Goal: Information Seeking & Learning: Learn about a topic

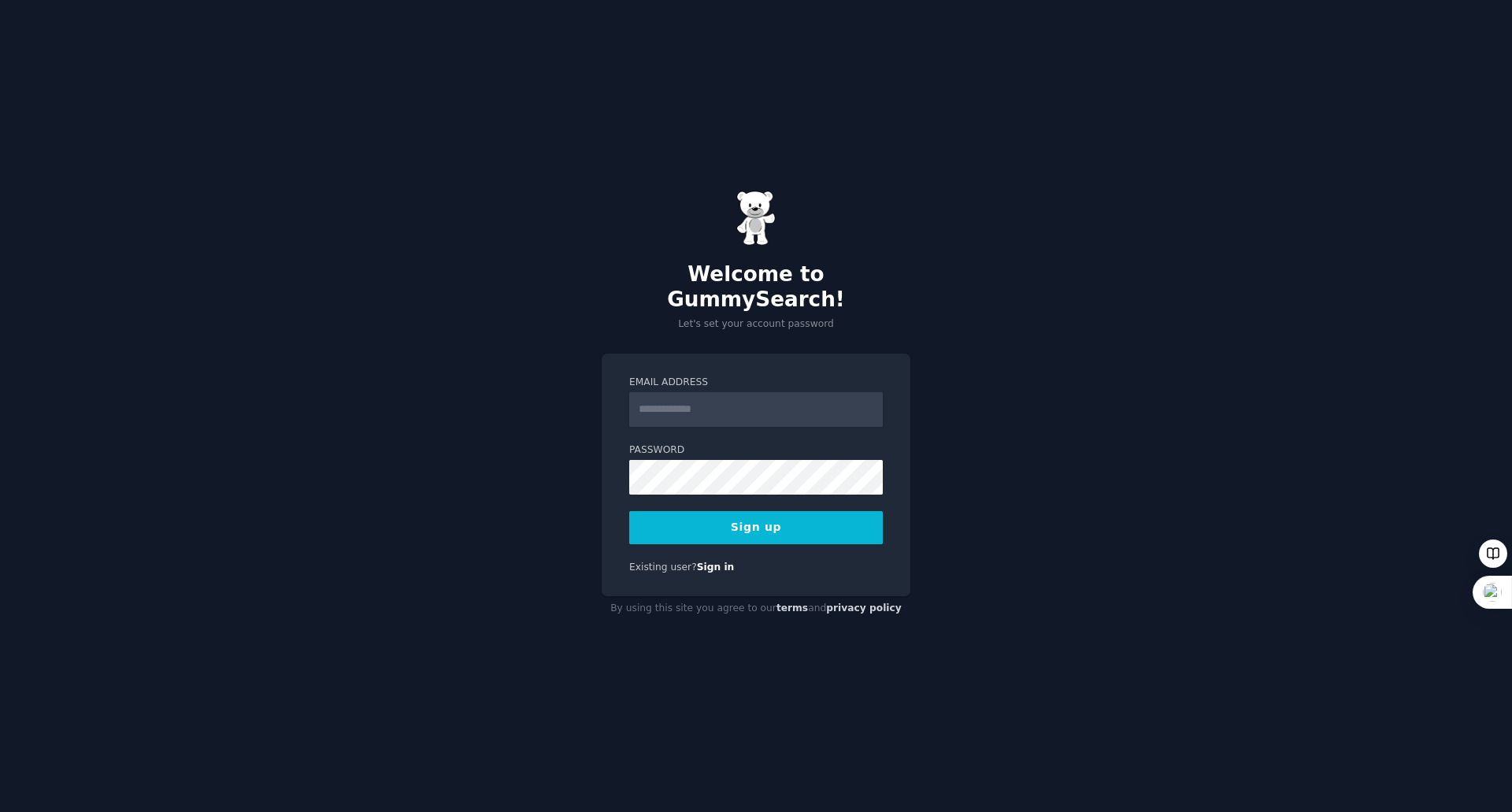
click at [781, 396] on input "Email Address" at bounding box center [756, 409] width 253 height 35
type input "**********"
click at [765, 519] on button "Sign up" at bounding box center [756, 527] width 253 height 33
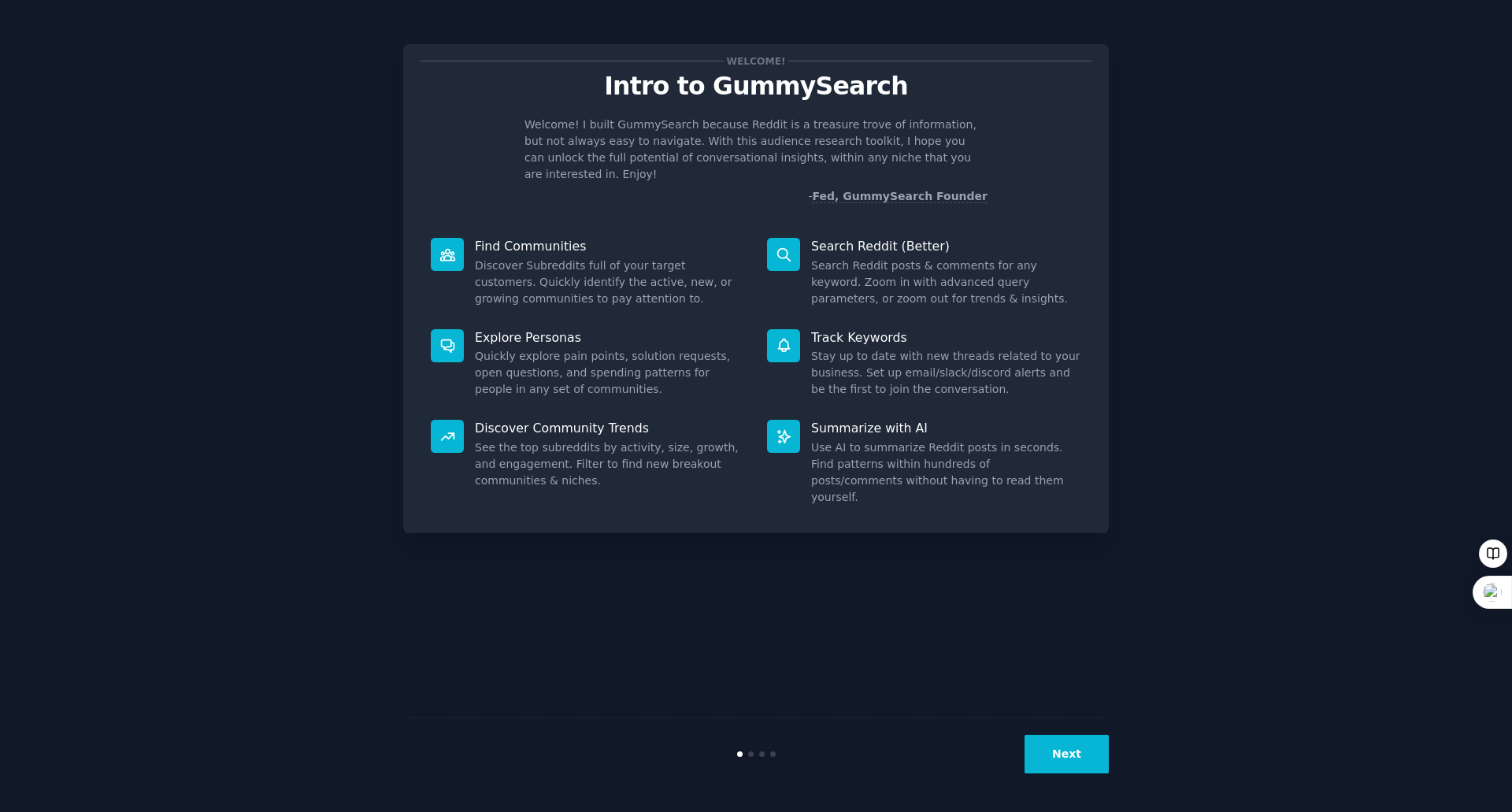
click at [1072, 755] on button "Next" at bounding box center [1067, 754] width 84 height 38
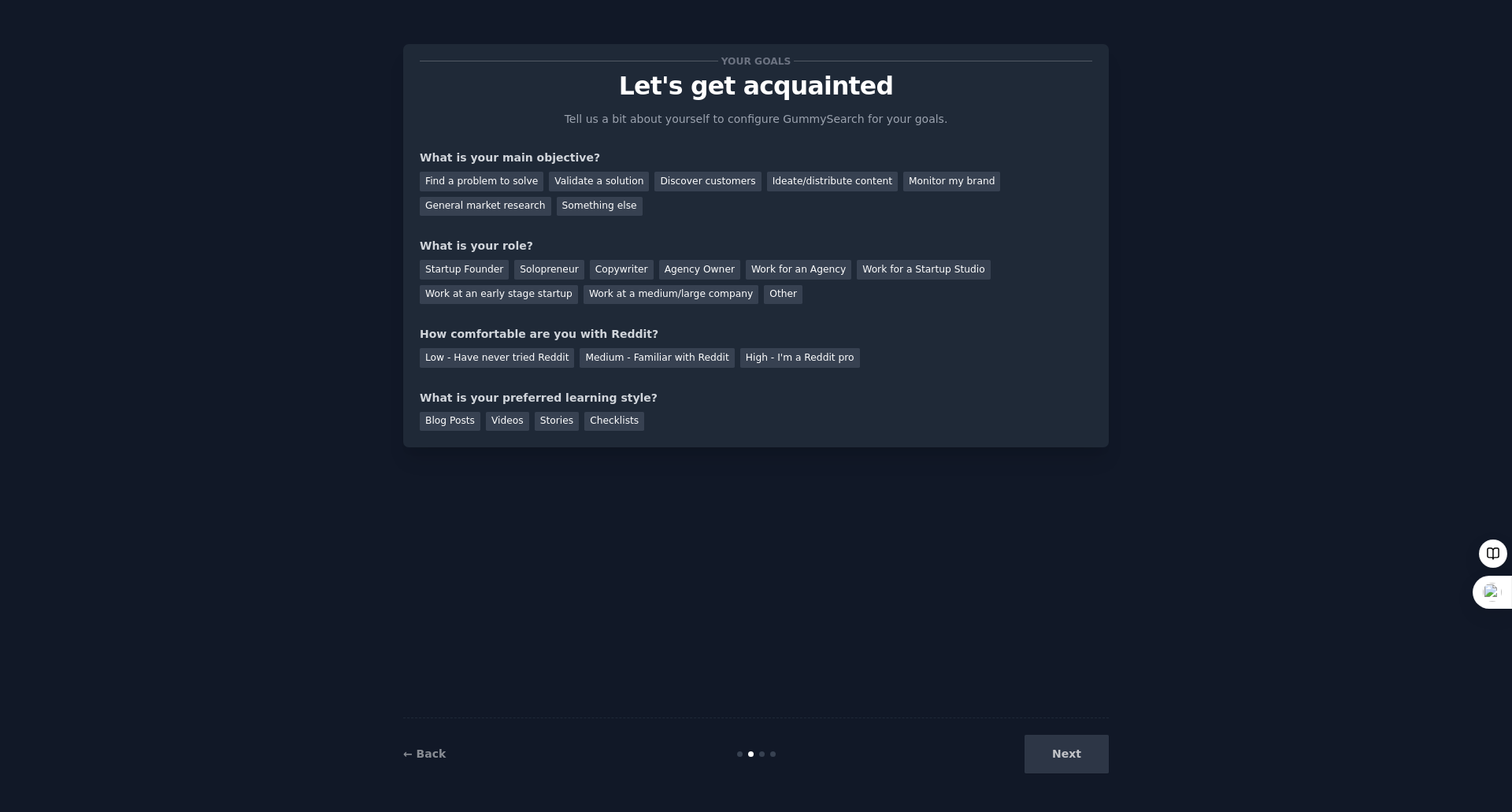
click at [1066, 758] on div "Next" at bounding box center [991, 754] width 236 height 38
click at [1067, 756] on div "Next" at bounding box center [991, 754] width 236 height 38
click at [421, 758] on link "← Back" at bounding box center [425, 754] width 43 height 12
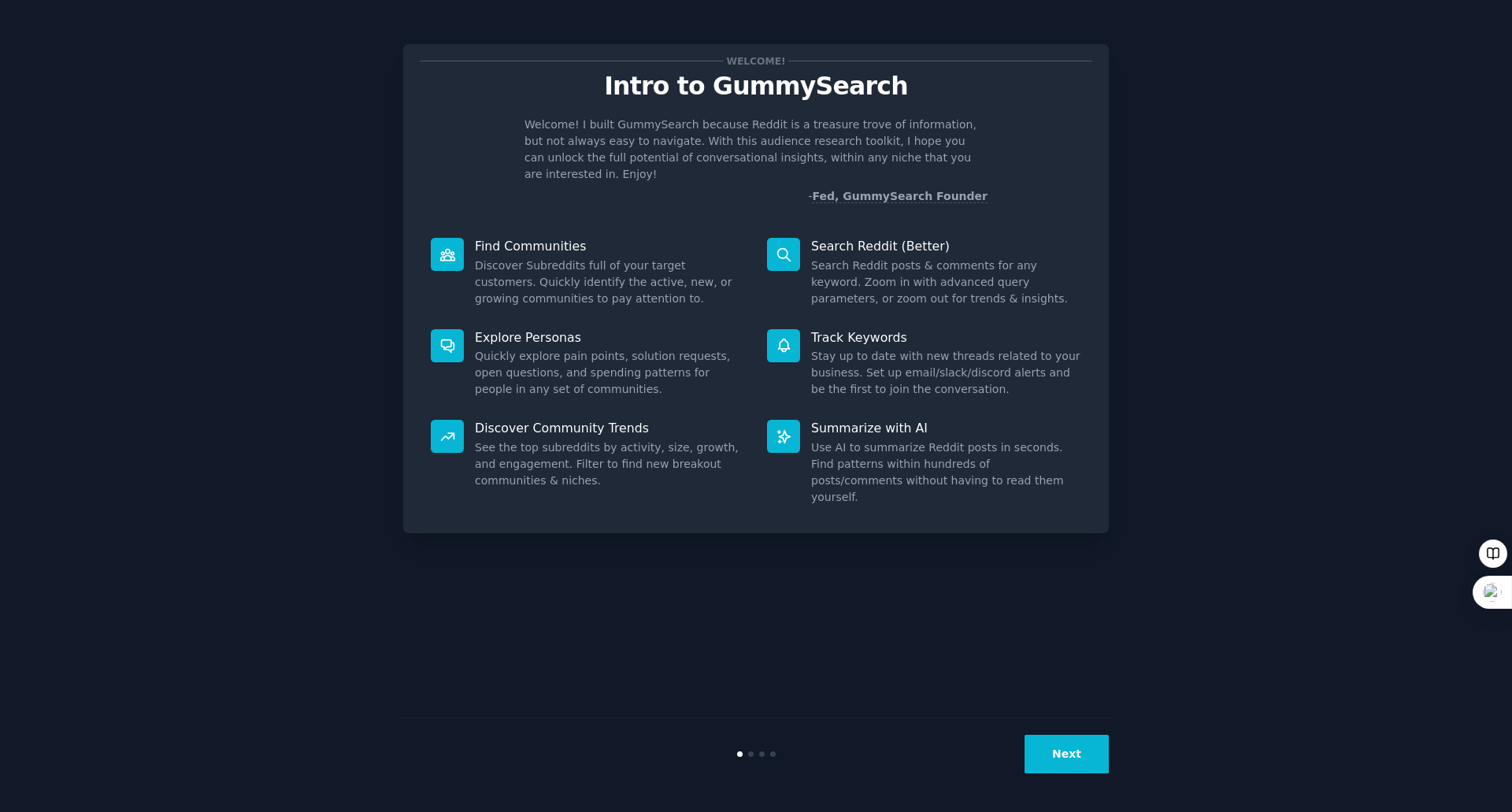
click at [787, 248] on icon at bounding box center [784, 254] width 12 height 12
click at [784, 337] on icon at bounding box center [784, 345] width 17 height 17
click at [780, 420] on div at bounding box center [784, 437] width 33 height 33
click at [1049, 741] on button "Next" at bounding box center [1067, 754] width 84 height 38
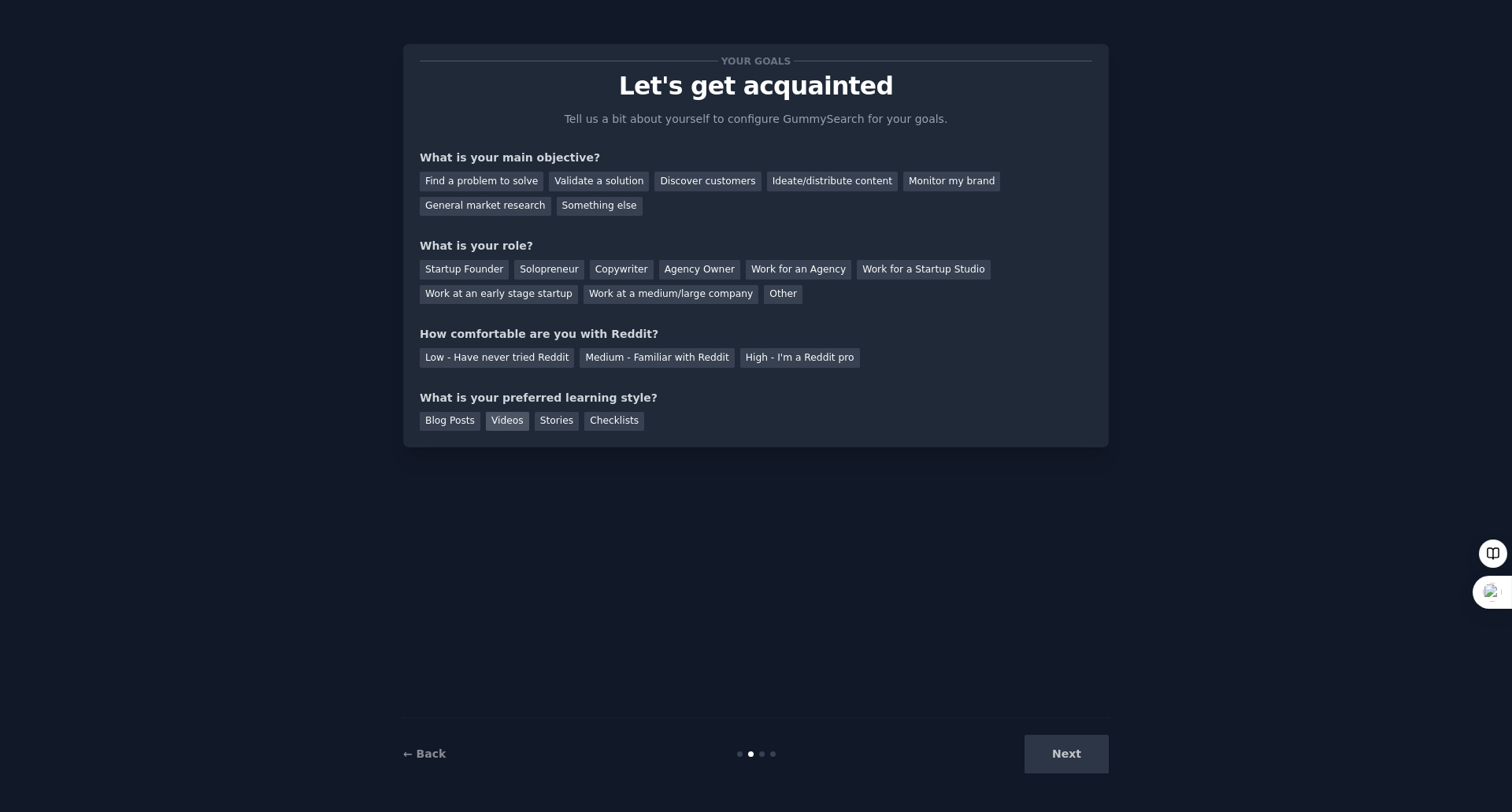
click at [507, 416] on div "Videos" at bounding box center [507, 422] width 44 height 20
click at [594, 421] on div "Checklists" at bounding box center [614, 422] width 60 height 20
click at [494, 416] on div "Videos" at bounding box center [507, 422] width 44 height 20
click at [470, 359] on div "Low - Have never tried Reddit" at bounding box center [497, 358] width 155 height 20
click at [764, 299] on div "Other" at bounding box center [784, 294] width 38 height 20
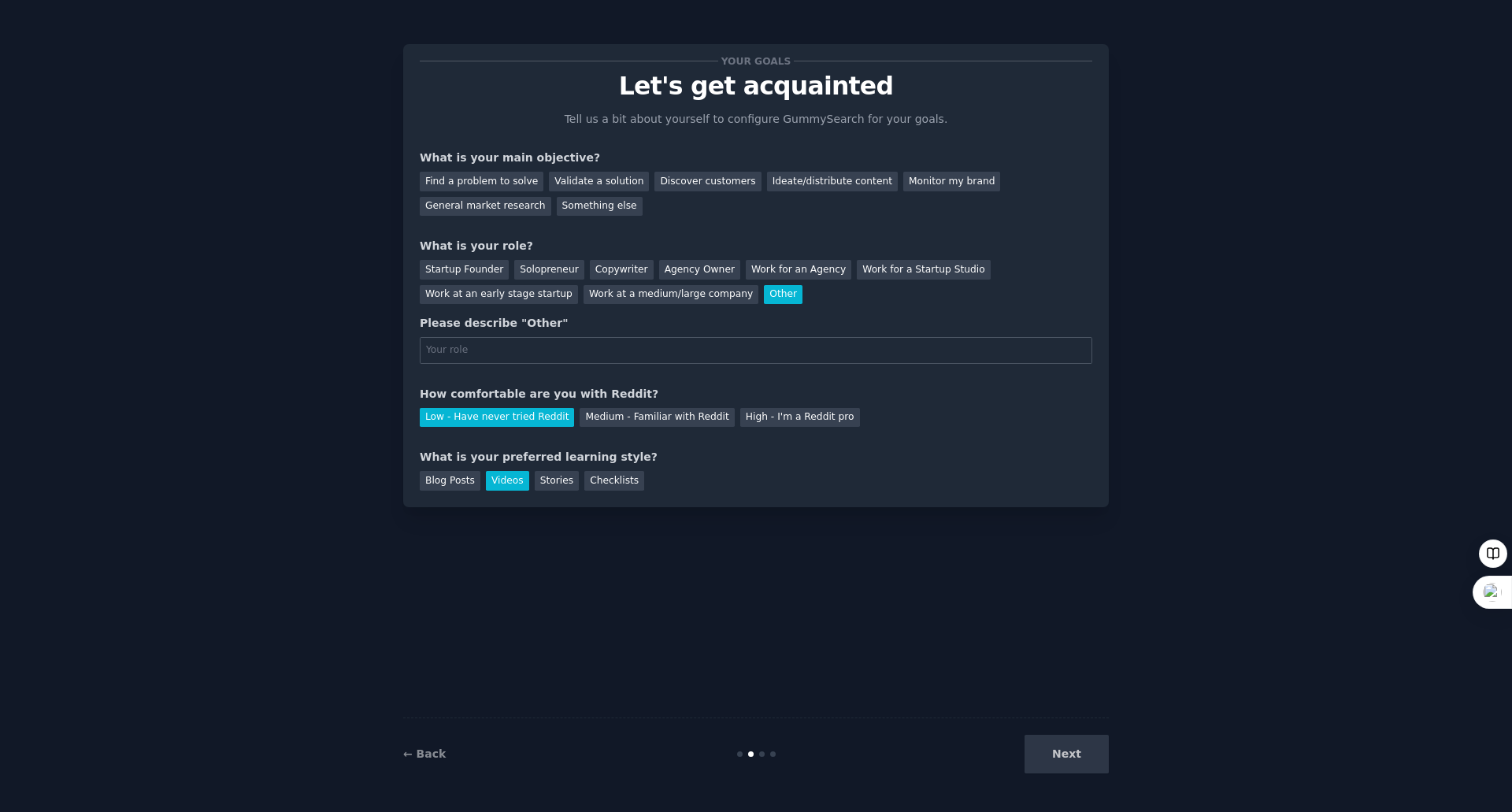
click at [764, 299] on div "Other" at bounding box center [784, 294] width 38 height 20
click at [446, 270] on div "Startup Founder" at bounding box center [465, 270] width 89 height 20
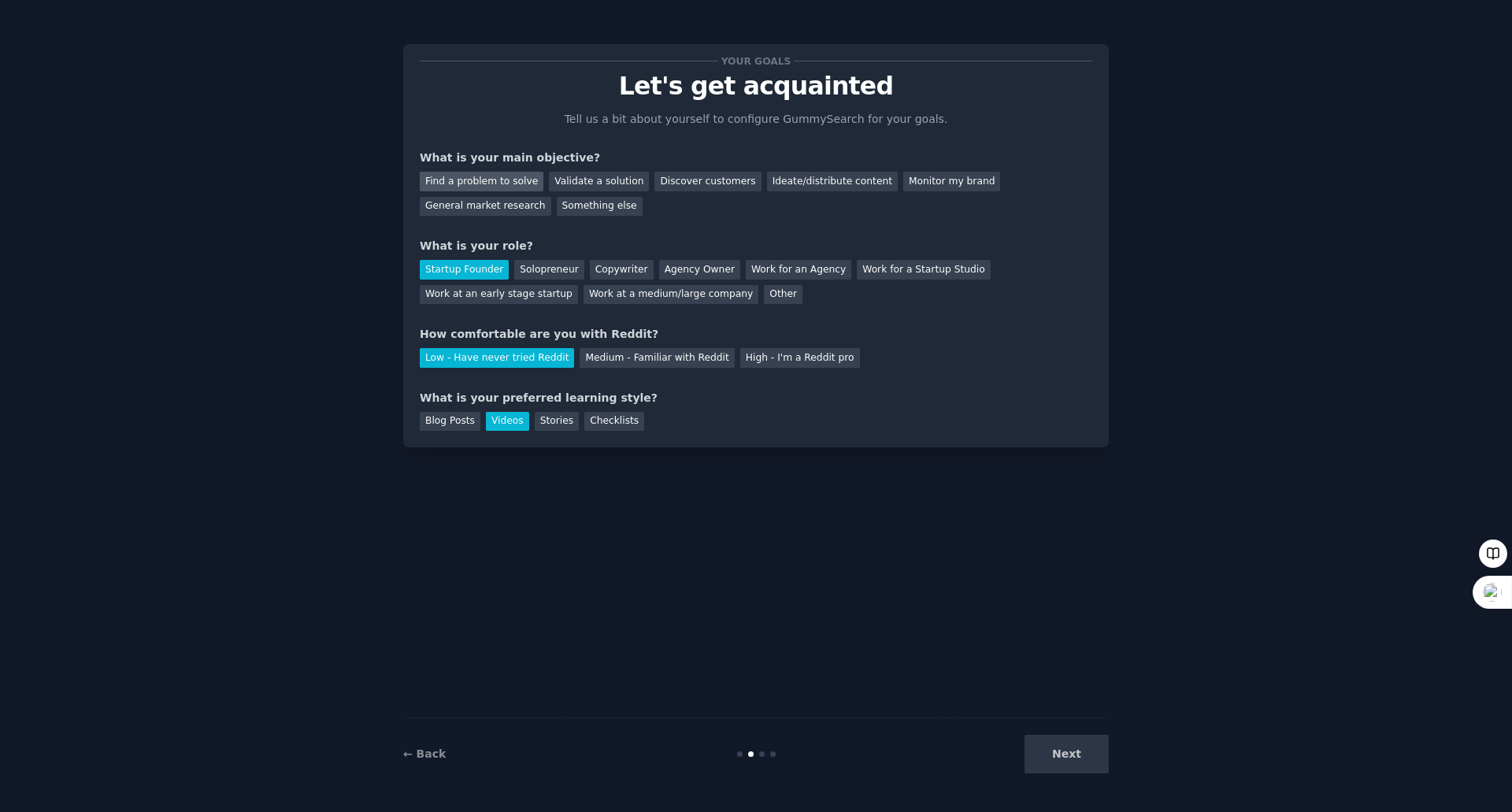
click at [497, 182] on div "Find a problem to solve" at bounding box center [482, 182] width 124 height 20
click at [1087, 759] on button "Next" at bounding box center [1067, 754] width 84 height 38
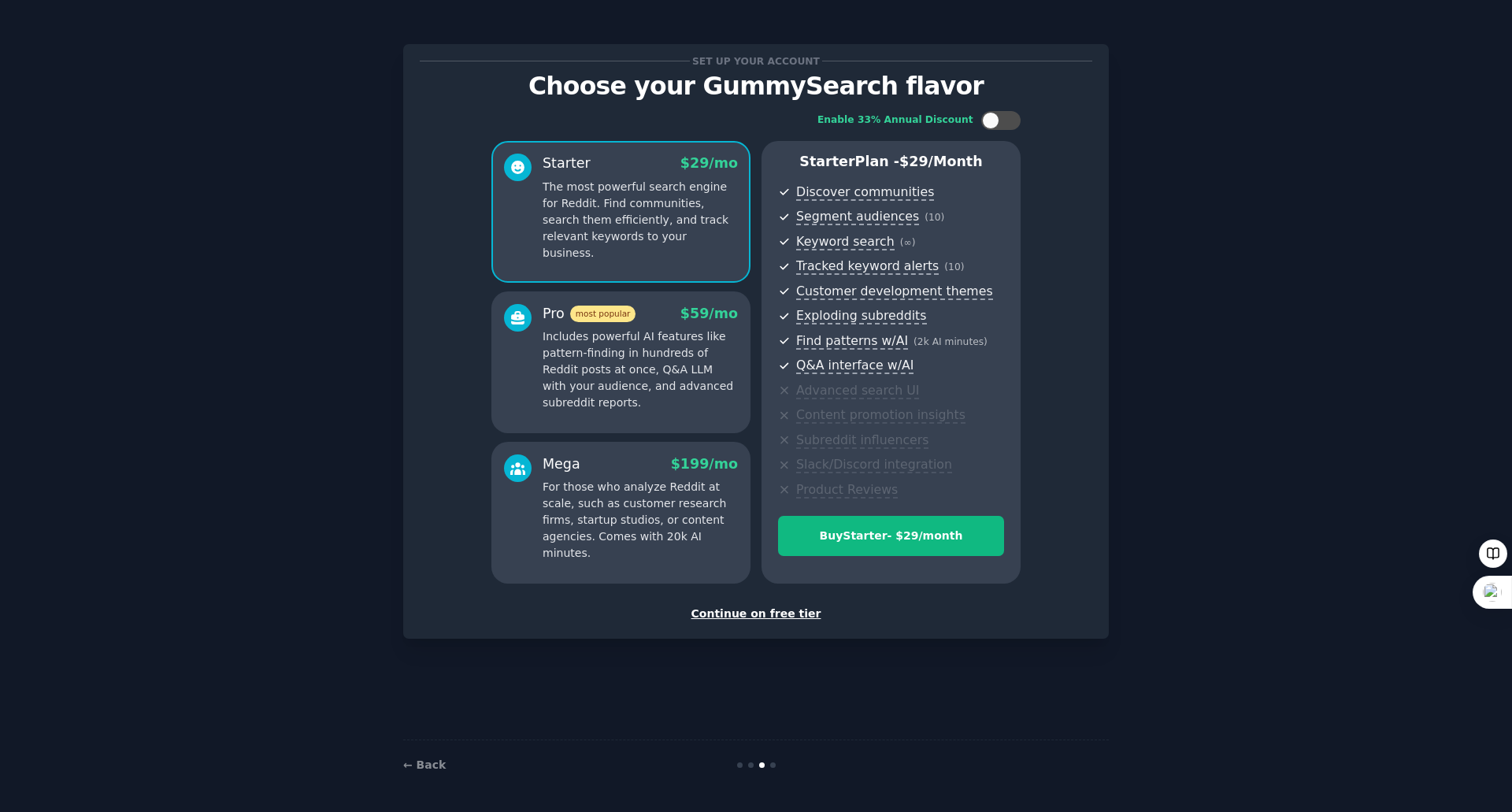
click at [755, 609] on div "Continue on free tier" at bounding box center [756, 613] width 673 height 17
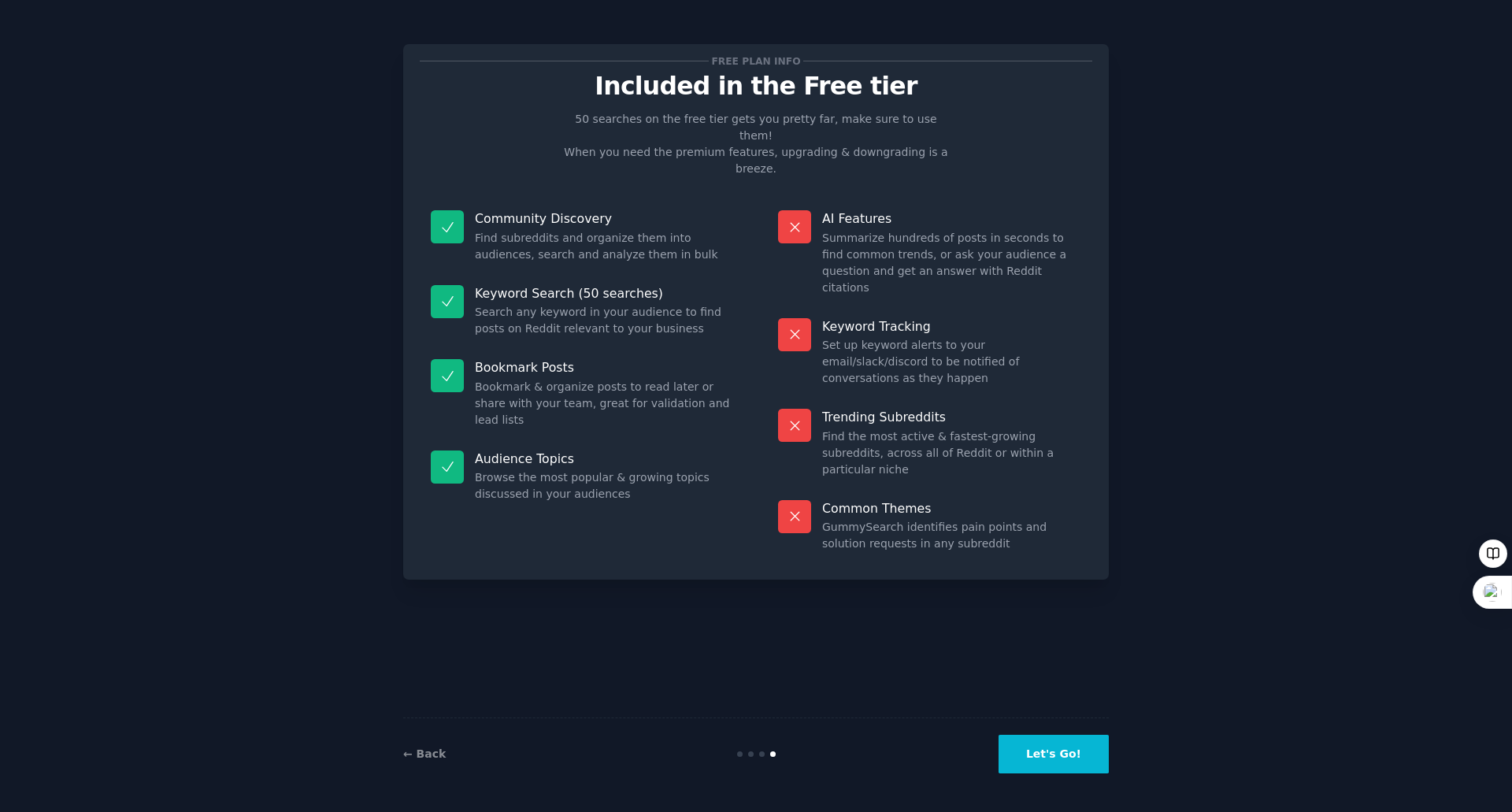
click at [1059, 750] on button "Let's Go!" at bounding box center [1053, 754] width 110 height 38
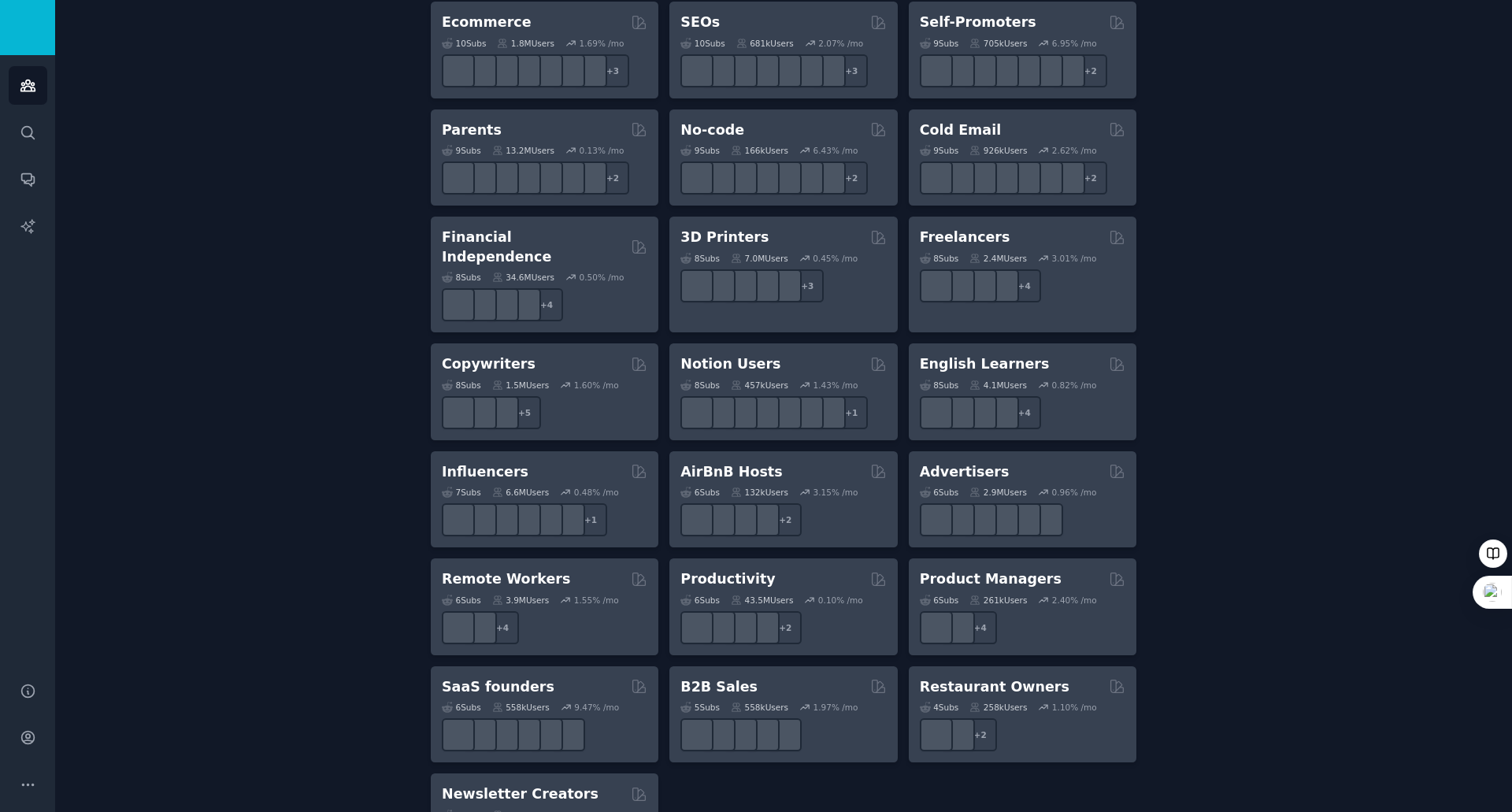
scroll to position [1005, 0]
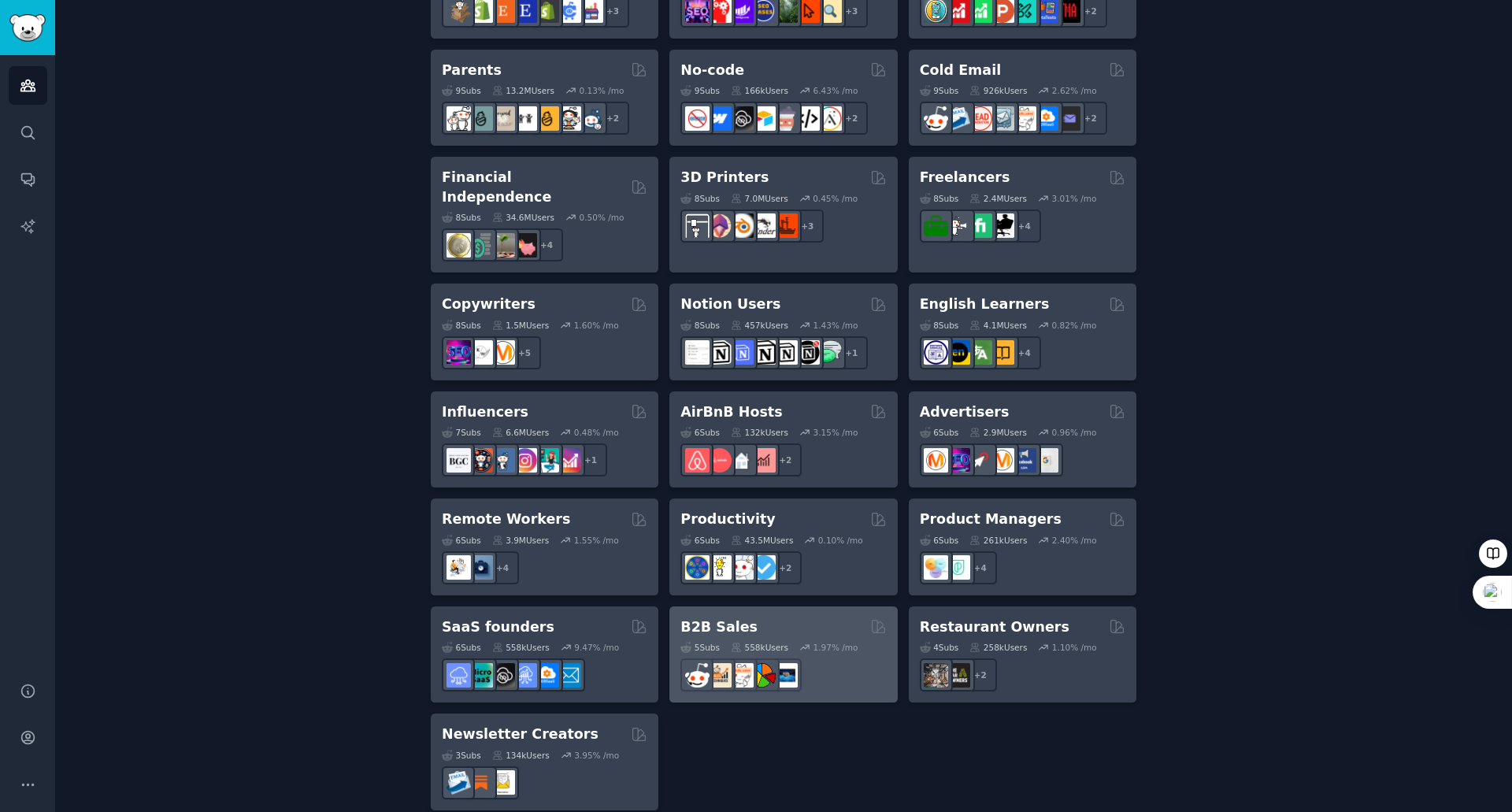
click at [700, 617] on h2 "B2B Sales" at bounding box center [719, 627] width 77 height 20
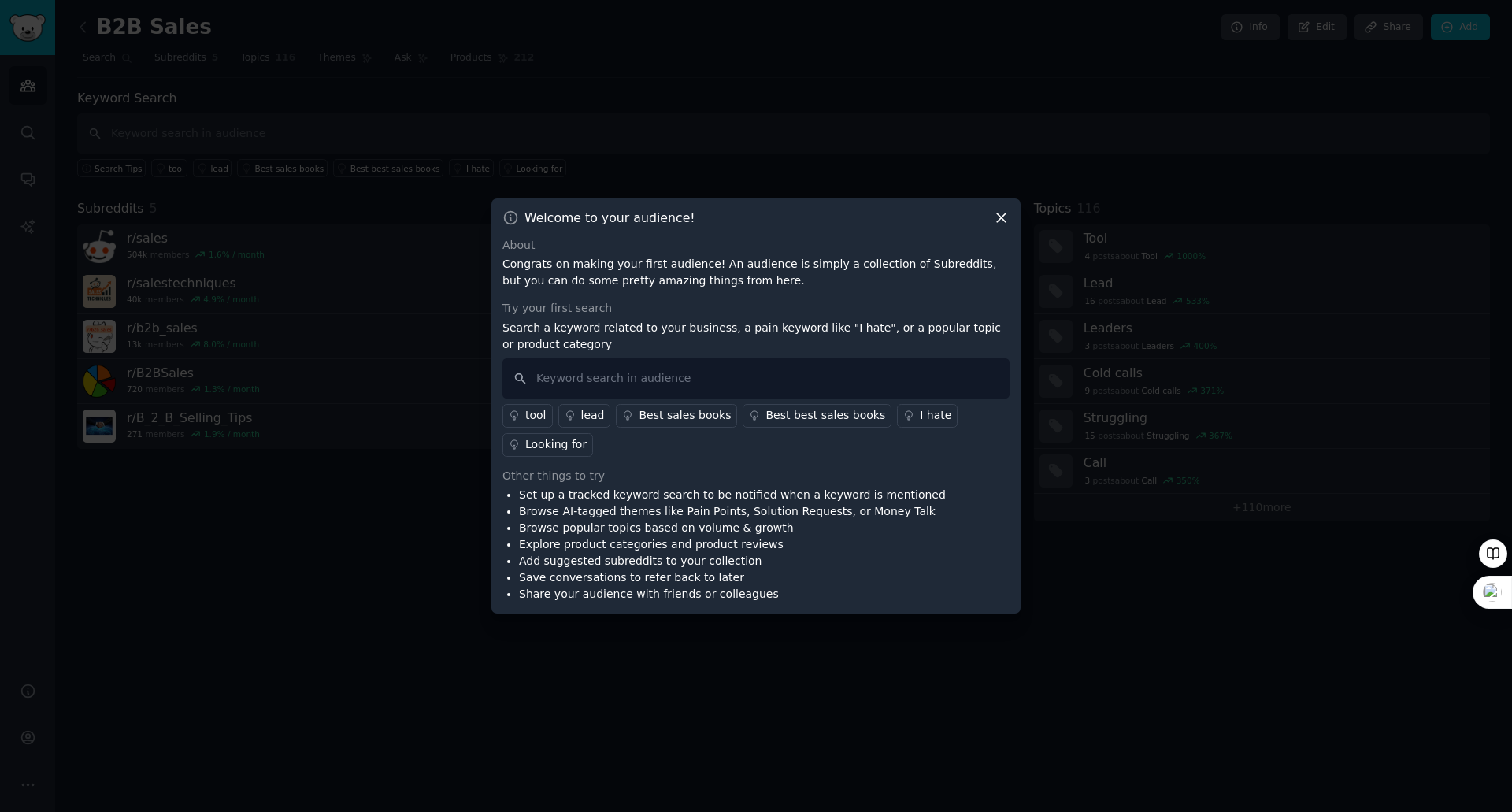
click at [998, 217] on icon at bounding box center [1001, 217] width 17 height 17
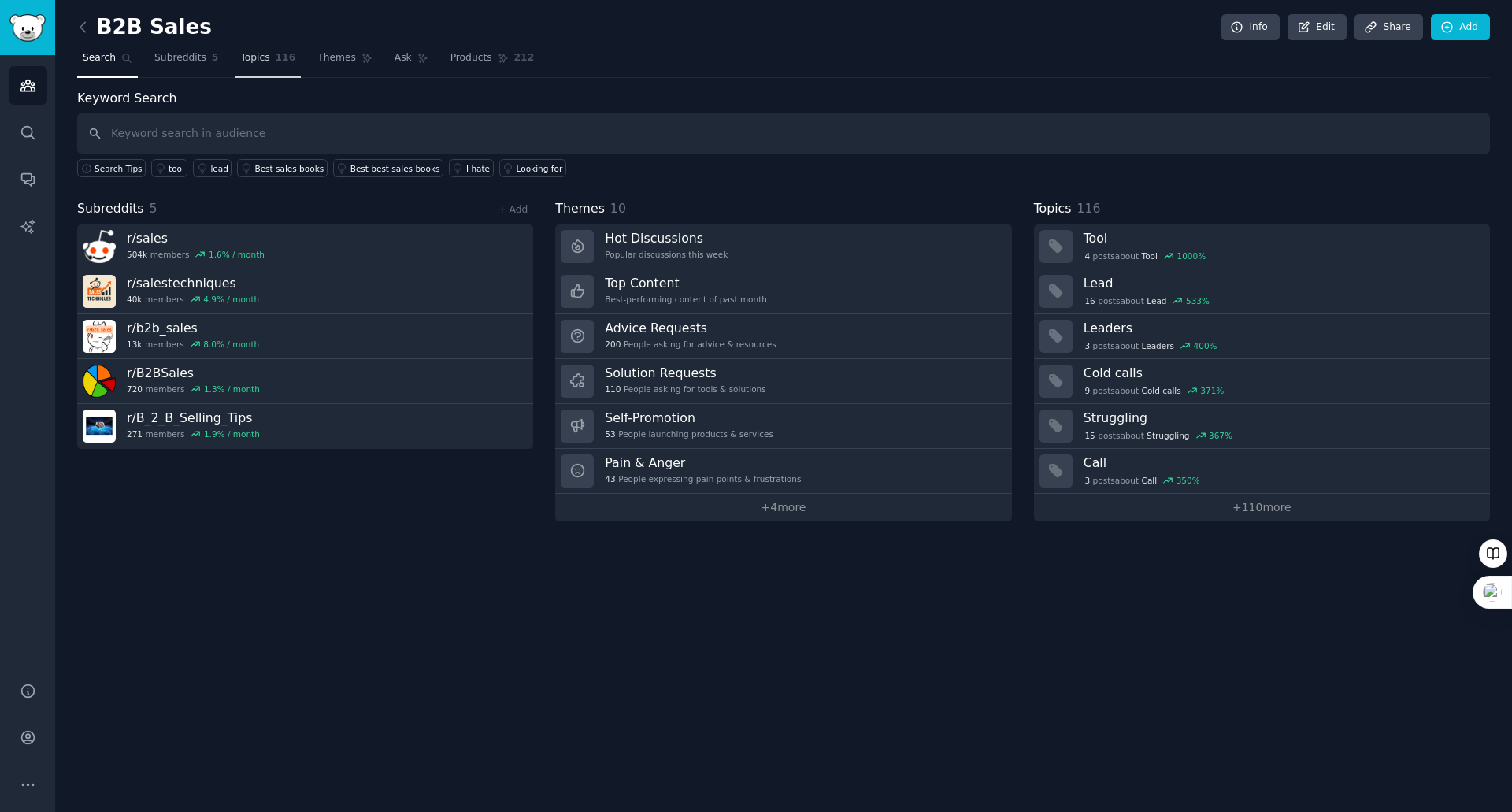
click at [276, 60] on span "116" at bounding box center [286, 58] width 20 height 14
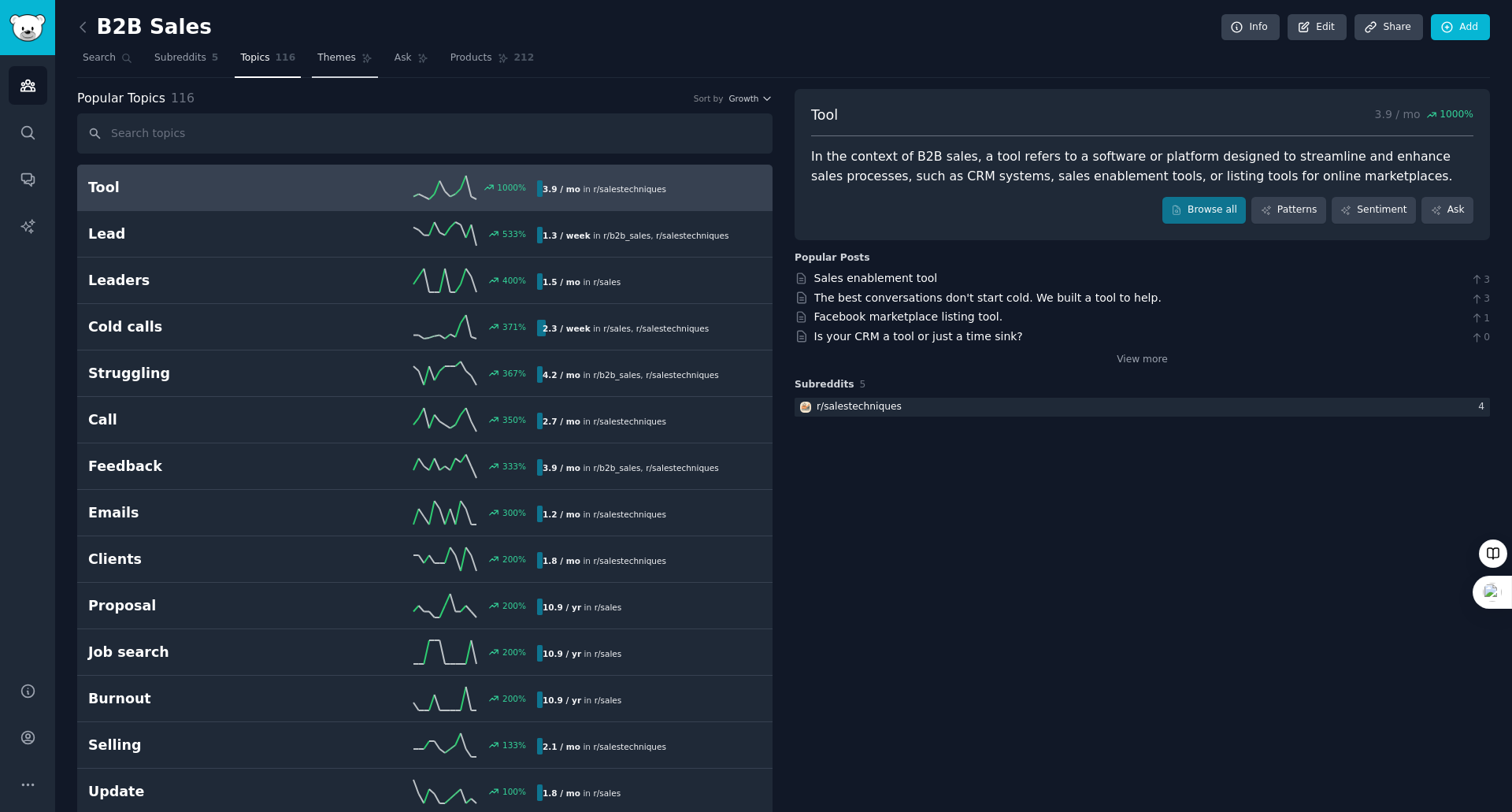
click at [335, 59] on span "Themes" at bounding box center [336, 58] width 38 height 14
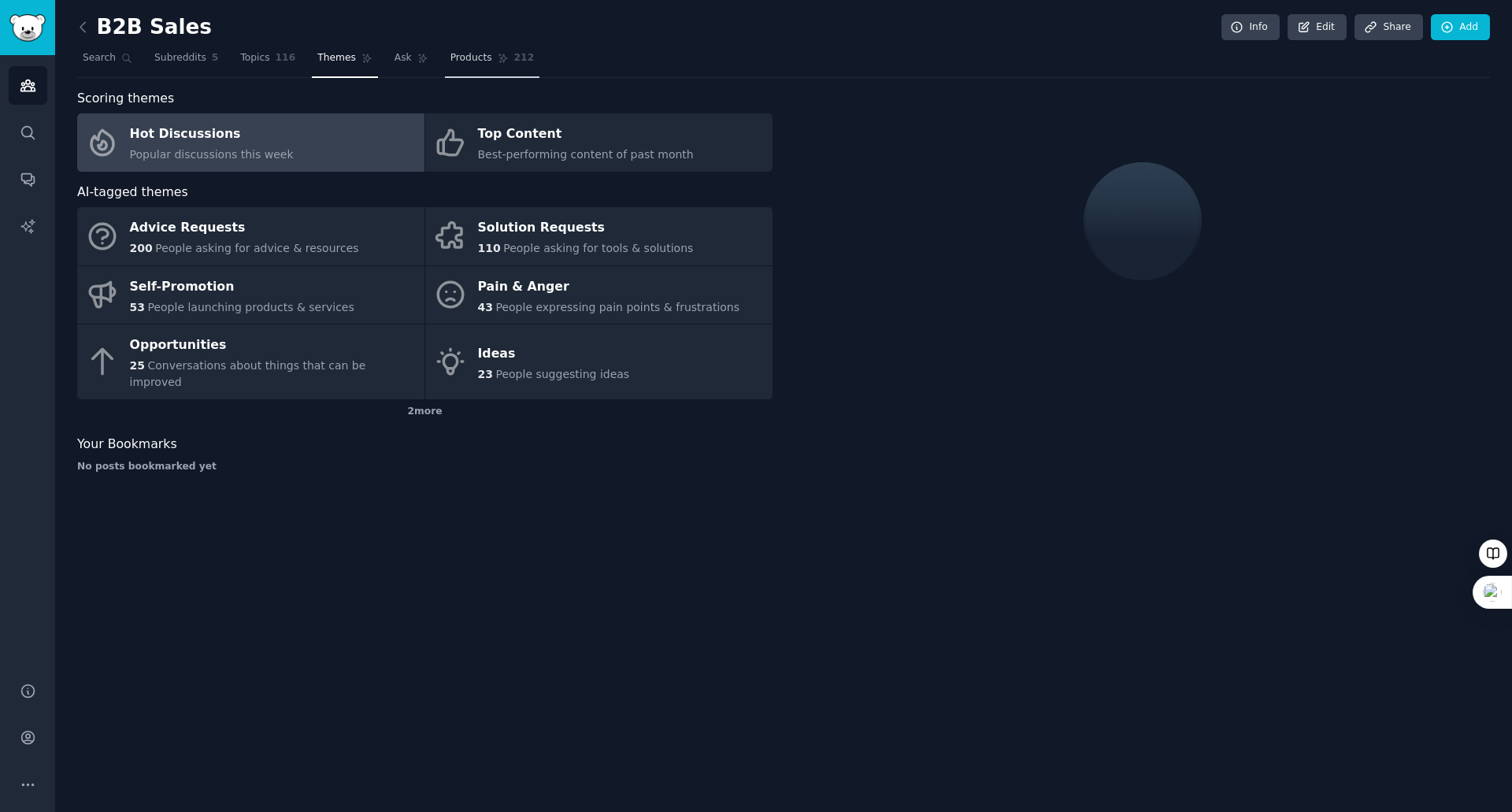
click at [451, 59] on span "Products" at bounding box center [472, 58] width 42 height 14
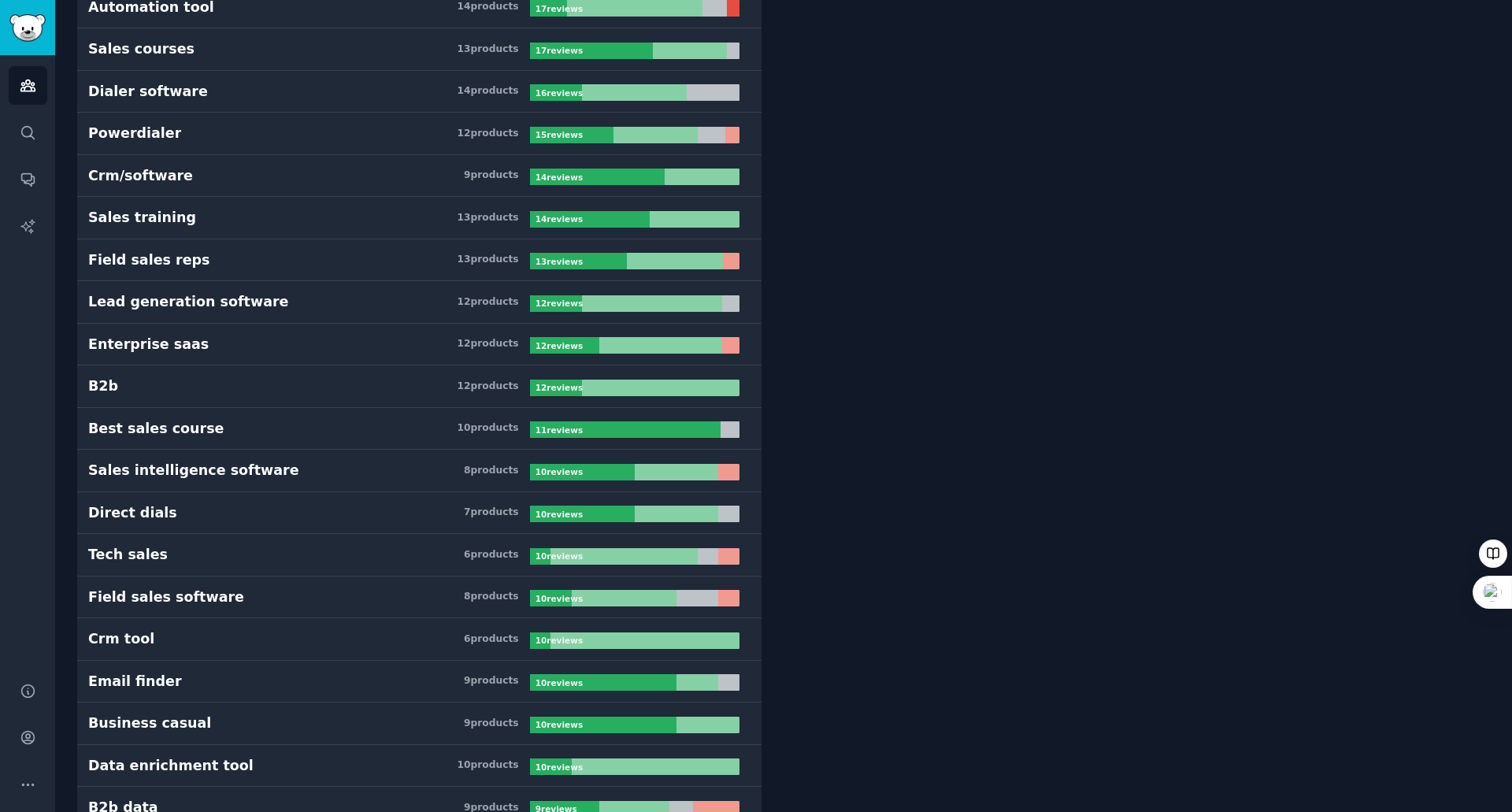
scroll to position [709, 0]
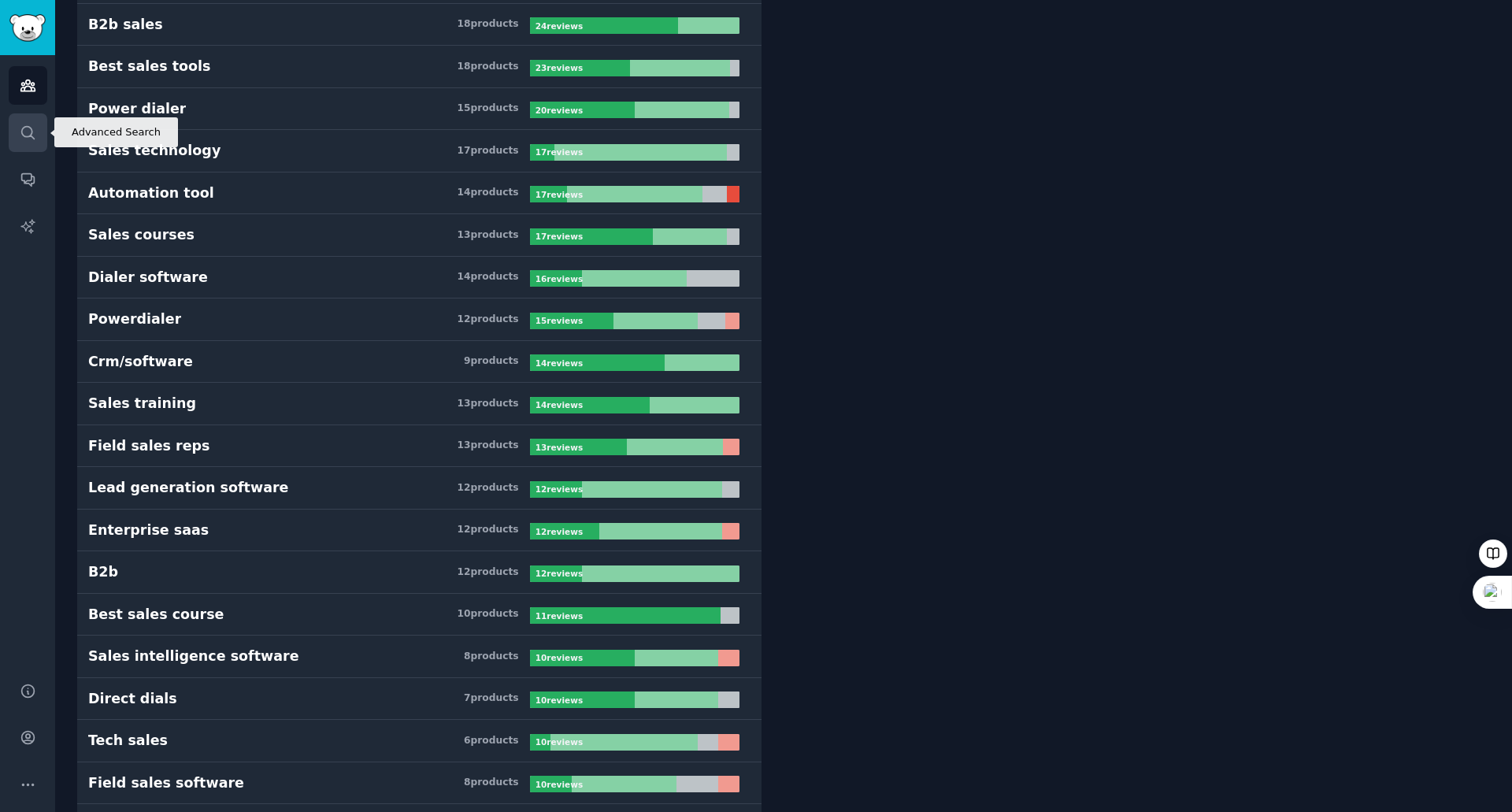
click at [33, 131] on icon "Sidebar" at bounding box center [28, 132] width 17 height 17
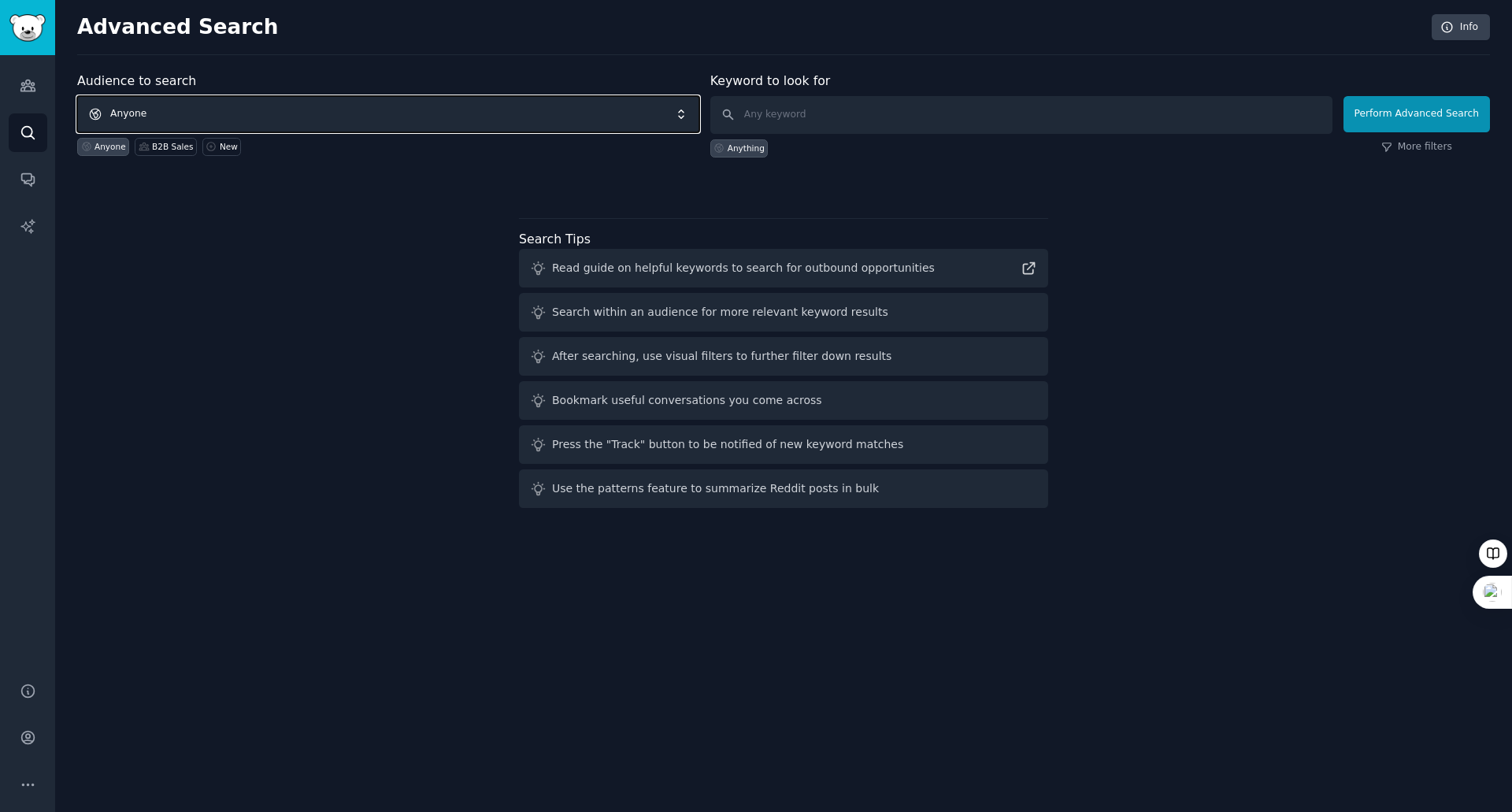
click at [189, 114] on span "Anyone" at bounding box center [388, 114] width 622 height 36
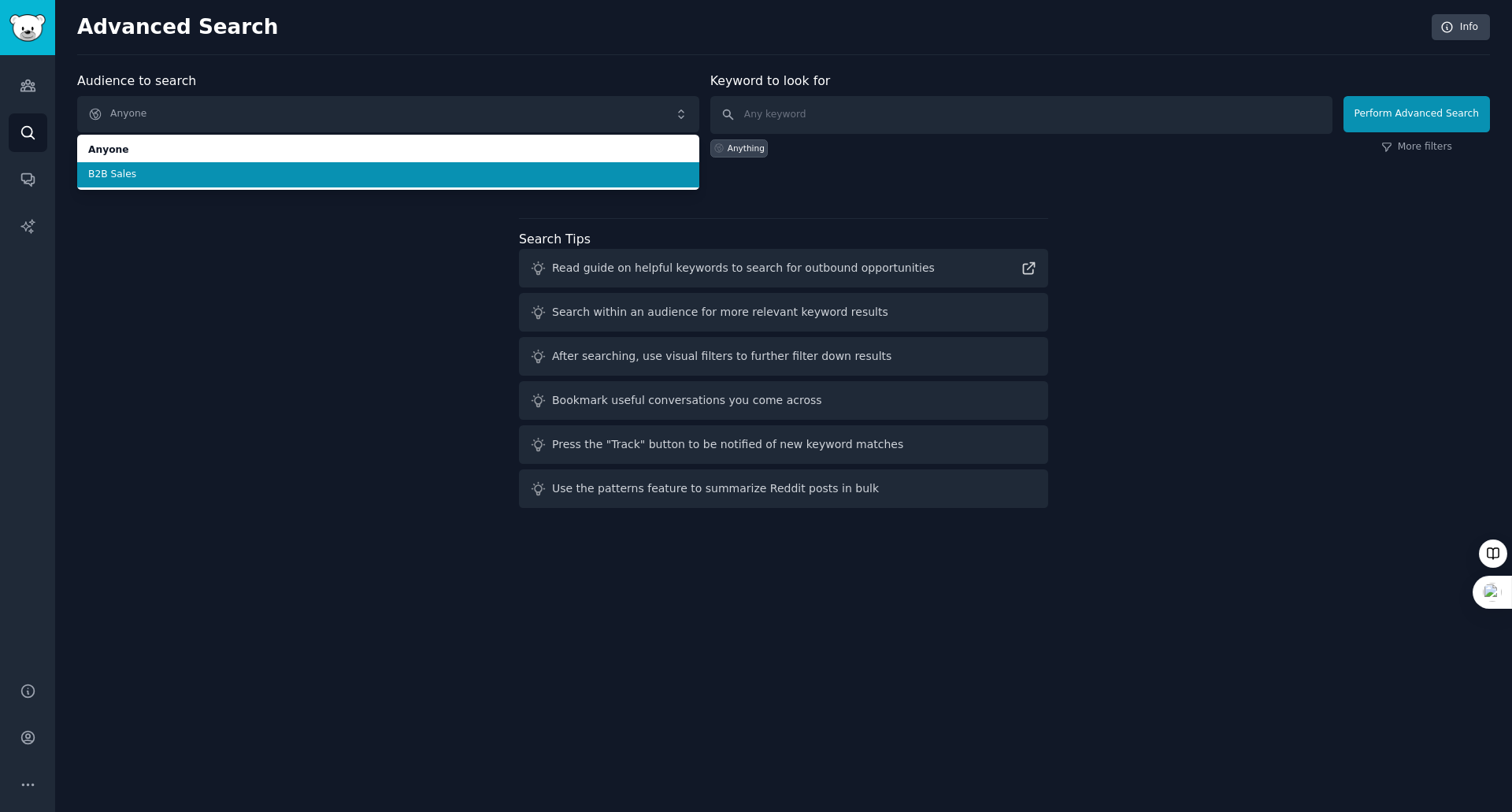
click at [142, 181] on span "B2B Sales" at bounding box center [388, 175] width 600 height 14
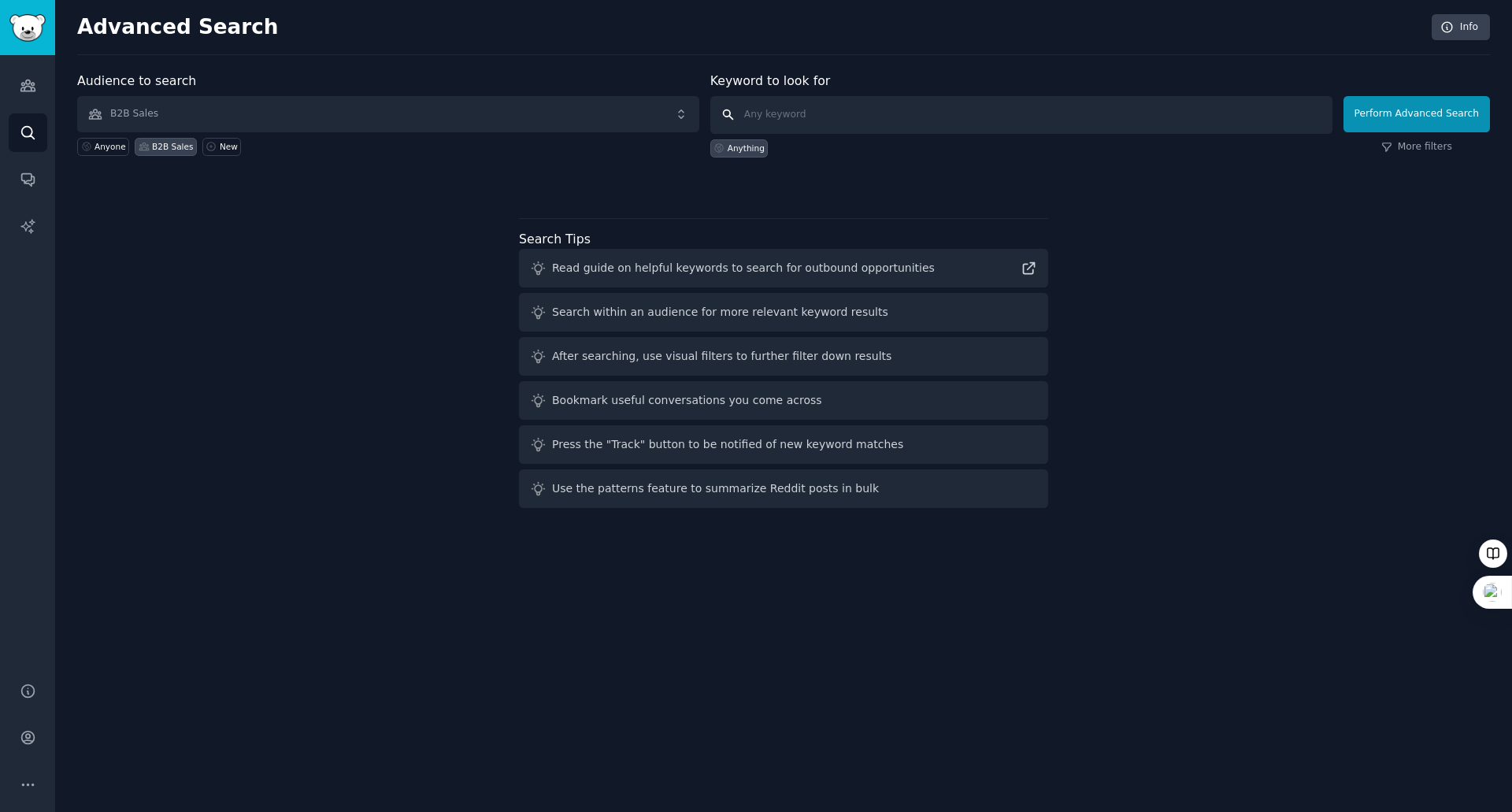
click at [805, 119] on input "text" at bounding box center [1021, 114] width 622 height 38
type input "net"
click button "Perform Advanced Search" at bounding box center [1417, 114] width 147 height 36
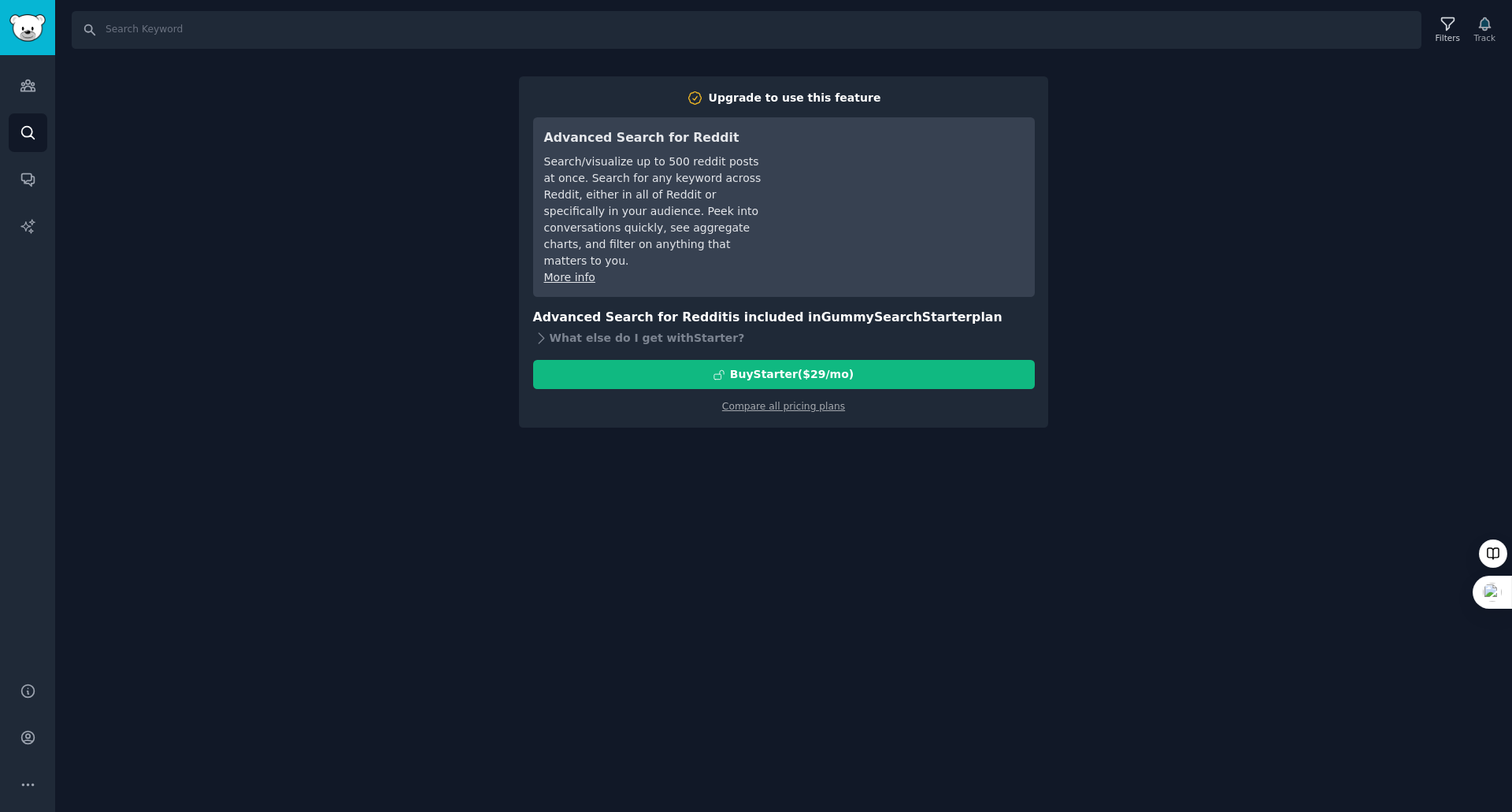
click at [301, 327] on div "Search Filters Track Upgrade to use this feature Advanced Search for Reddit Sea…" at bounding box center [784, 406] width 1457 height 812
click at [30, 85] on icon "Sidebar" at bounding box center [28, 85] width 17 height 17
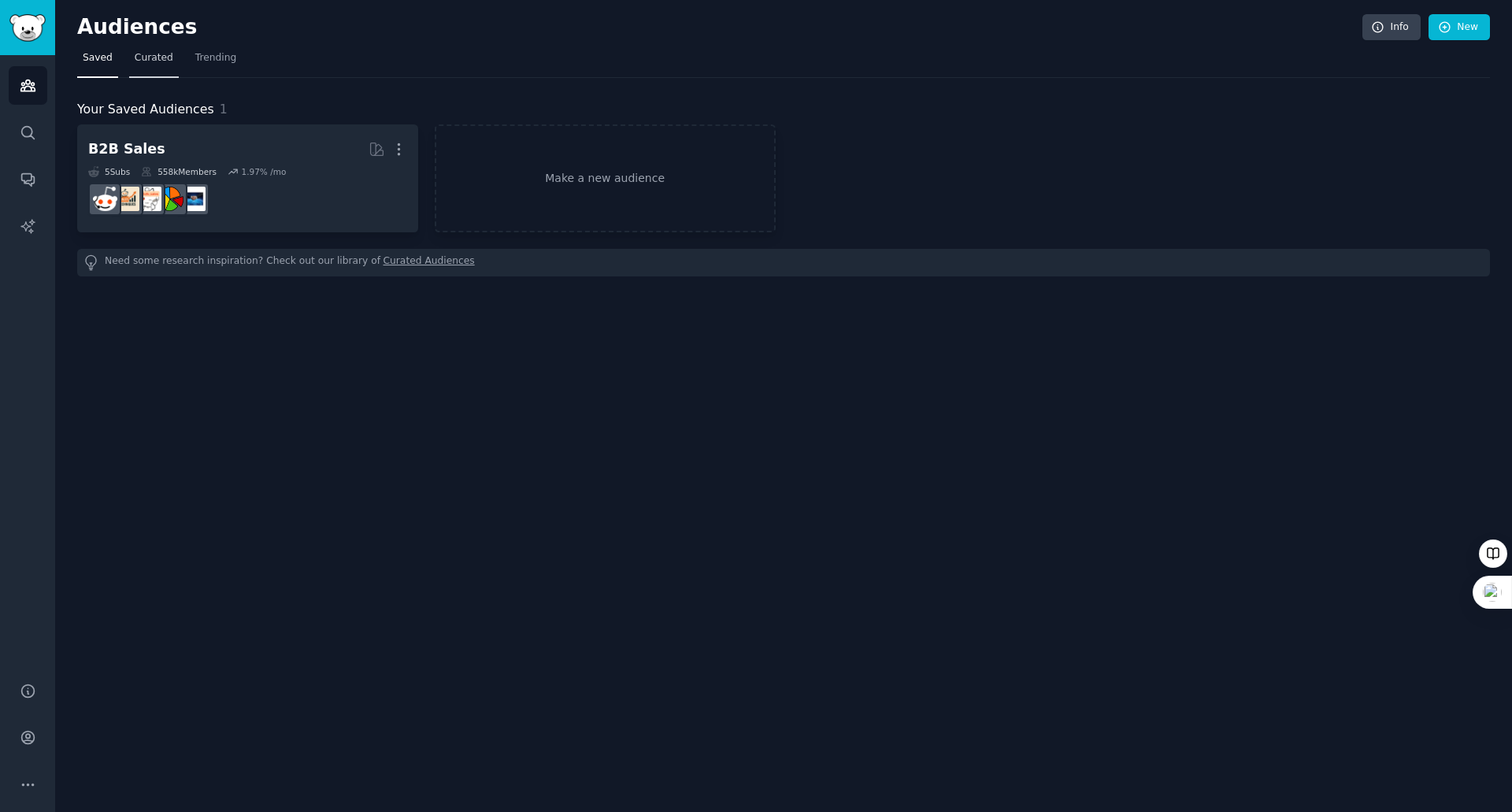
click at [142, 58] on span "Curated" at bounding box center [154, 58] width 38 height 14
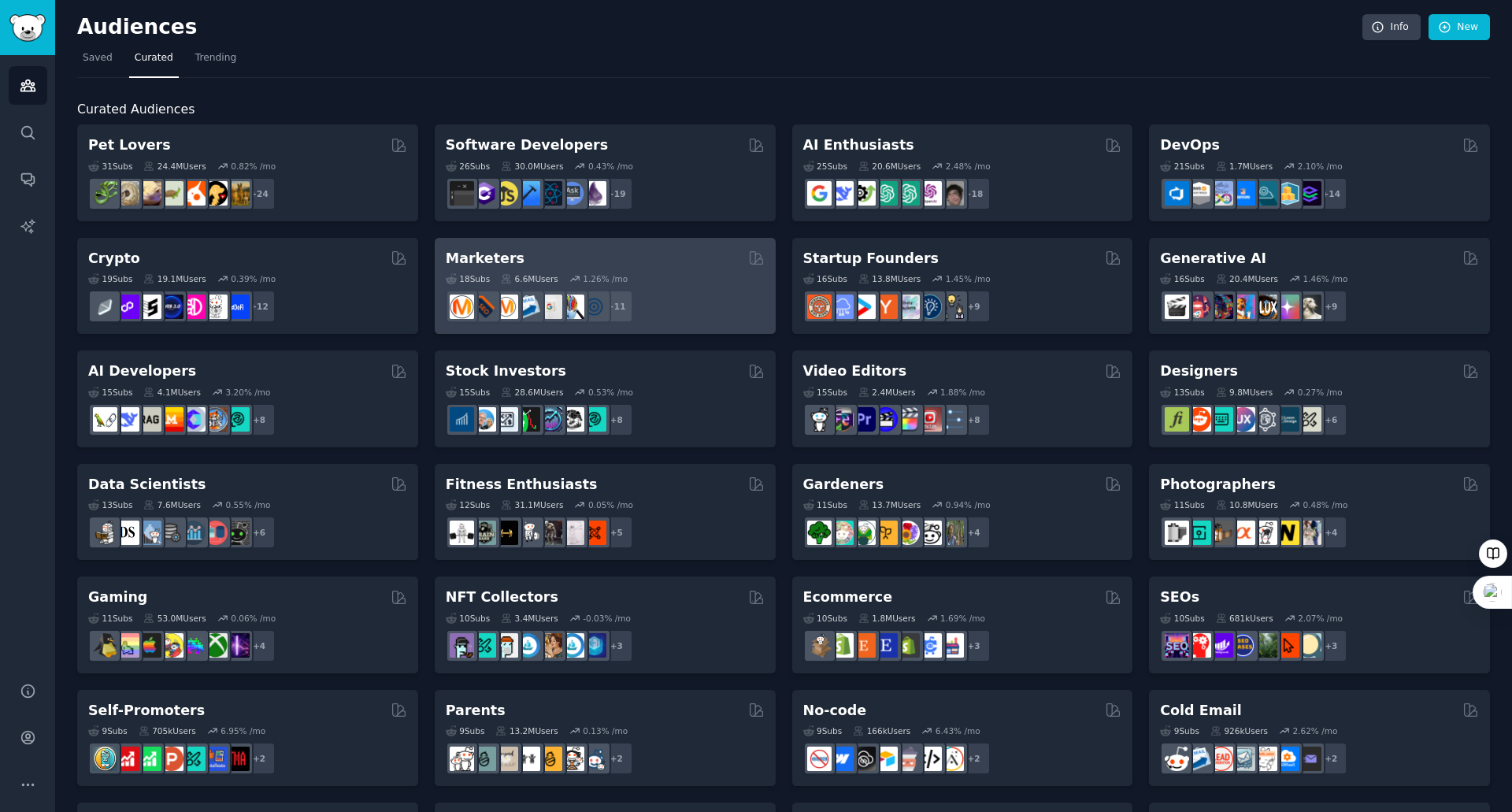
click at [487, 252] on h2 "Marketers" at bounding box center [485, 258] width 79 height 20
